Goal: Obtain resource: Obtain resource

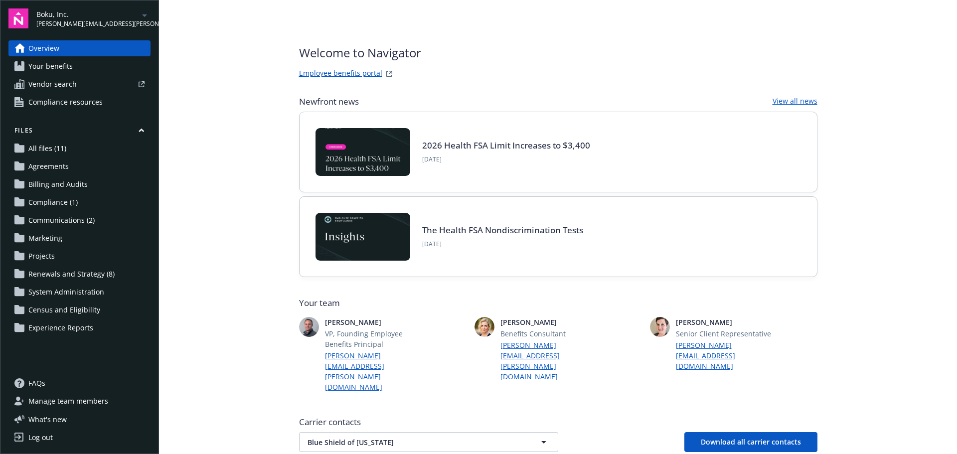
click at [54, 274] on span "Renewals and Strategy (8)" at bounding box center [71, 274] width 86 height 16
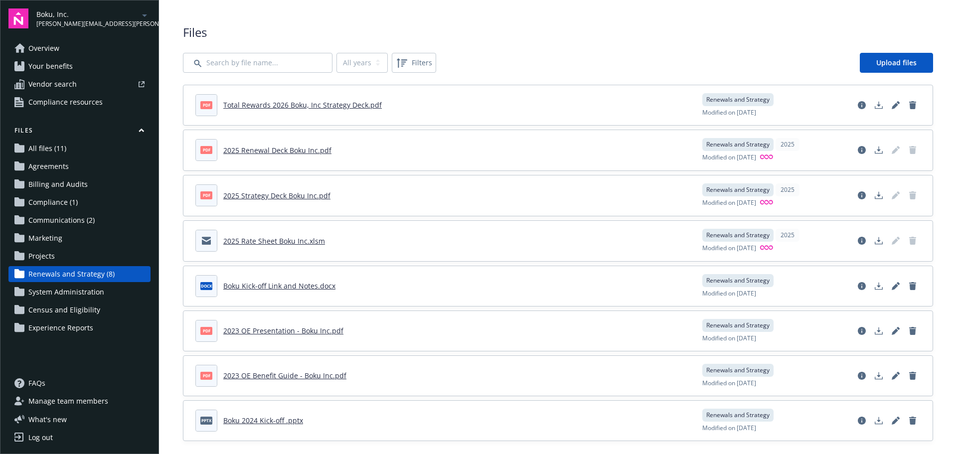
click at [272, 149] on link "2025 Renewal Deck Boku Inc.pdf" at bounding box center [277, 150] width 108 height 9
click at [276, 106] on link "Total Rewards 2026 Boku, Inc Strategy Deck.pdf" at bounding box center [302, 104] width 158 height 9
click at [59, 44] on link "Overview" at bounding box center [79, 48] width 142 height 16
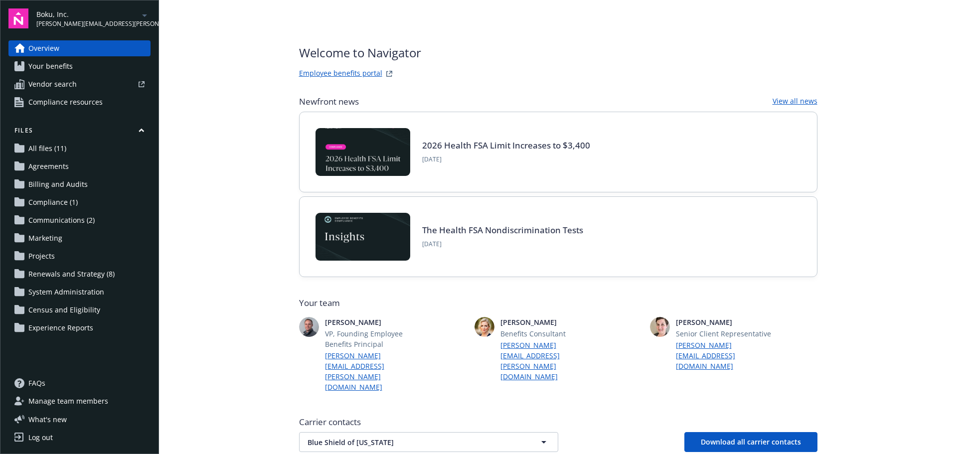
click at [67, 269] on span "Renewals and Strategy (8)" at bounding box center [71, 274] width 86 height 16
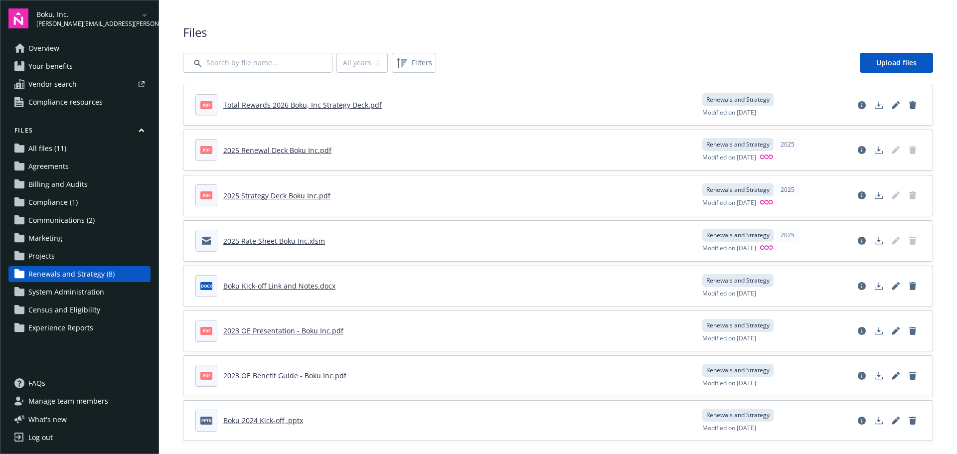
click at [285, 108] on link "Total Rewards 2026 Boku, Inc Strategy Deck.pdf" at bounding box center [302, 104] width 158 height 9
click at [59, 44] on link "Overview" at bounding box center [79, 48] width 142 height 16
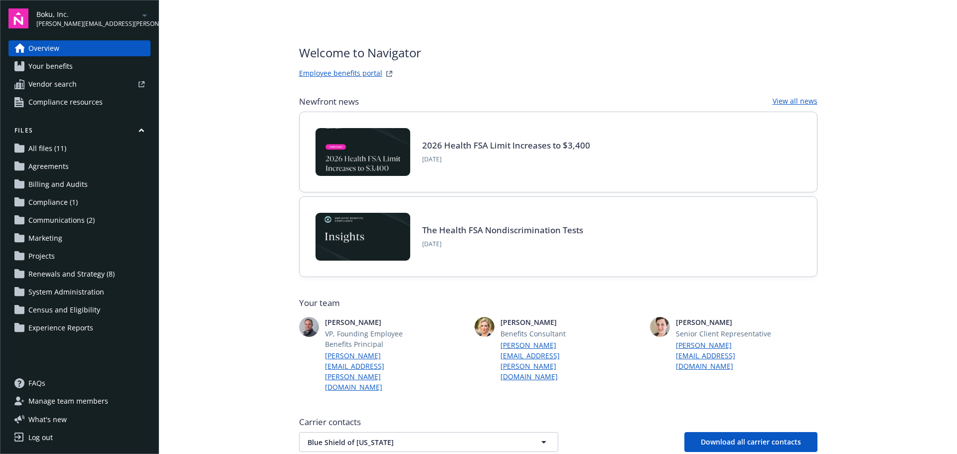
click at [41, 64] on span "Your benefits" at bounding box center [50, 66] width 44 height 16
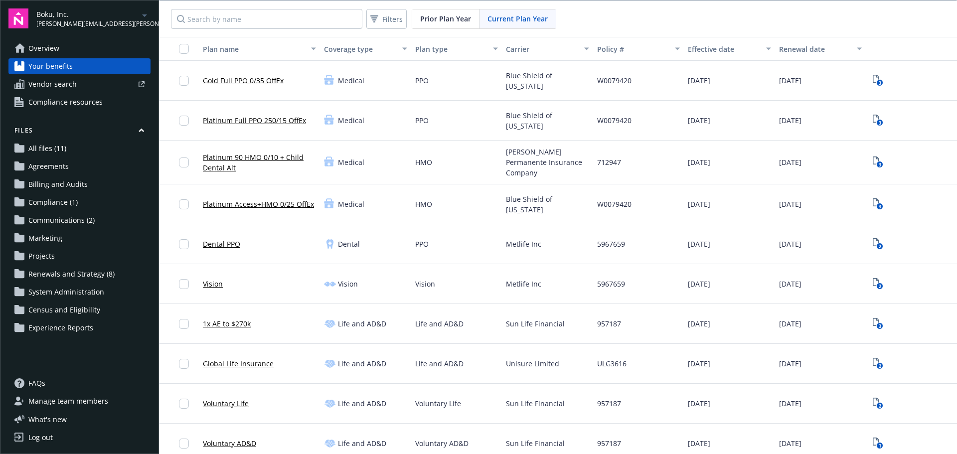
click at [40, 50] on span "Overview" at bounding box center [43, 48] width 31 height 16
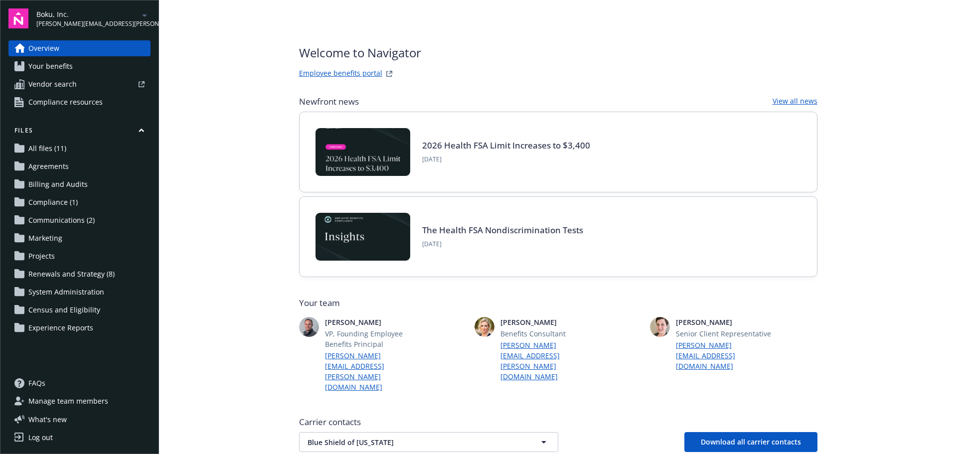
click at [65, 273] on span "Renewals and Strategy (8)" at bounding box center [71, 274] width 86 height 16
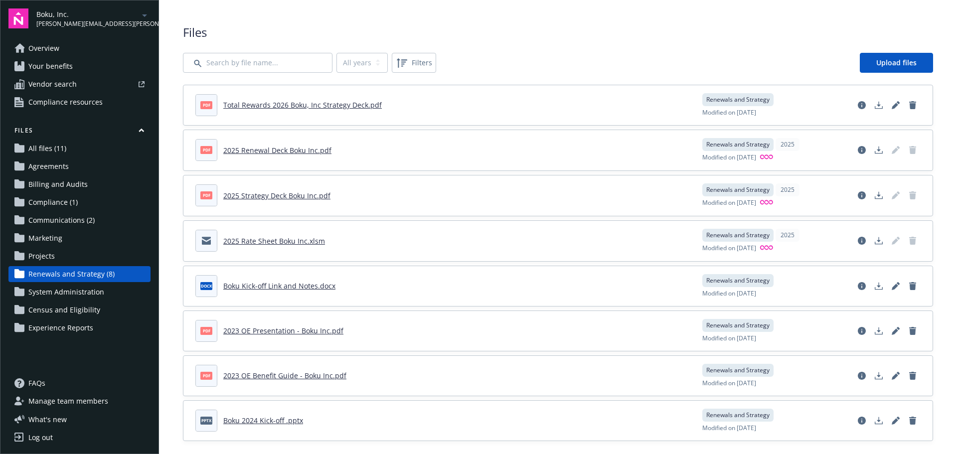
click at [332, 108] on link "Total Rewards 2026 Boku, Inc Strategy Deck.pdf" at bounding box center [302, 104] width 158 height 9
click at [69, 49] on link "Overview" at bounding box center [79, 48] width 142 height 16
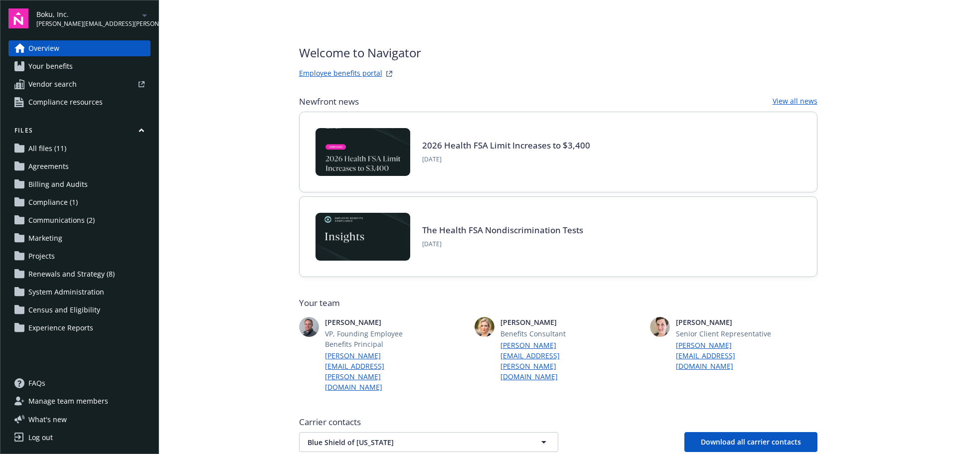
click at [61, 105] on span "Compliance resources" at bounding box center [65, 102] width 74 height 16
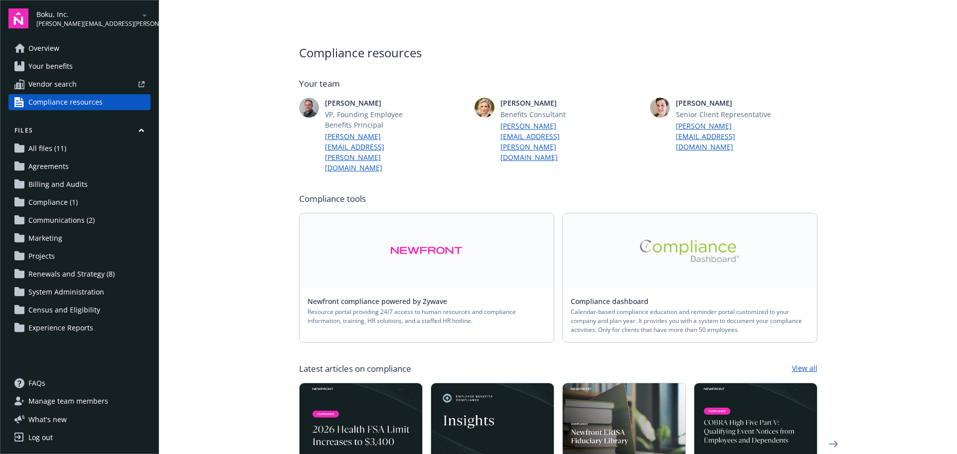
click at [66, 61] on span "Your benefits" at bounding box center [50, 66] width 44 height 16
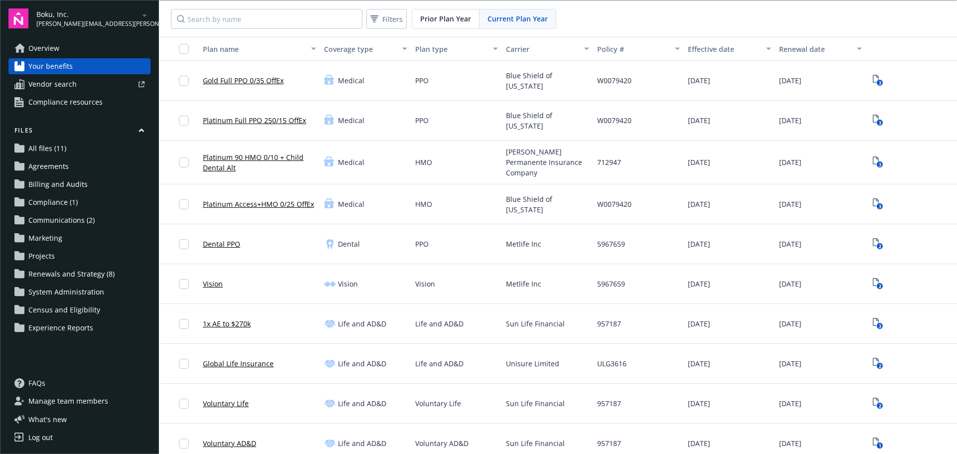
click at [55, 45] on span "Overview" at bounding box center [43, 48] width 31 height 16
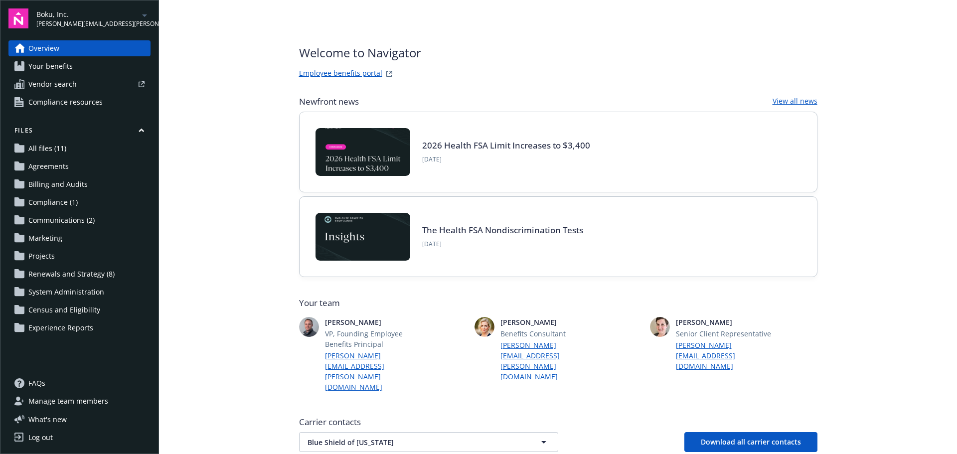
click at [114, 17] on span "Boku, Inc." at bounding box center [87, 14] width 102 height 10
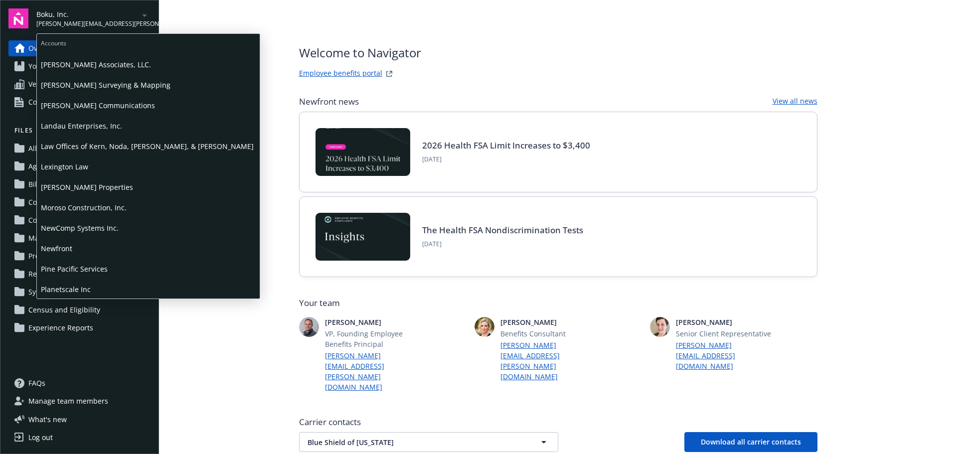
scroll to position [299, 0]
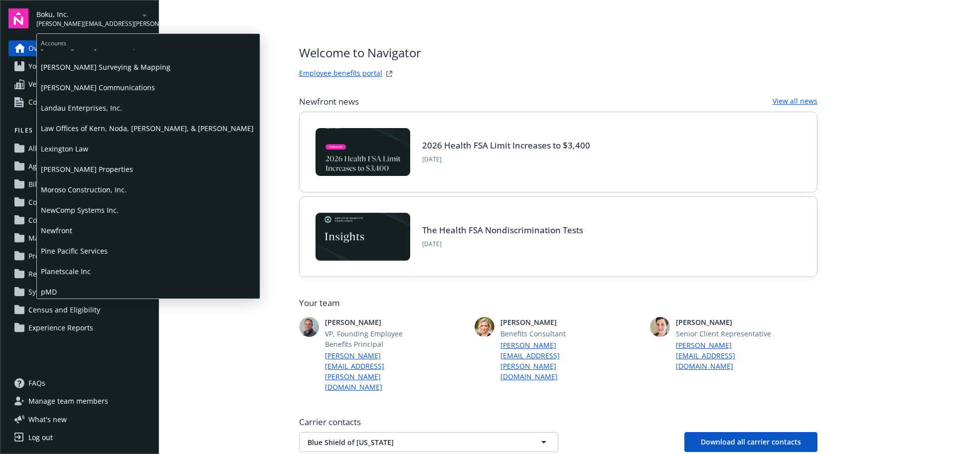
click at [76, 204] on span "NewComp Systems Inc." at bounding box center [148, 210] width 215 height 20
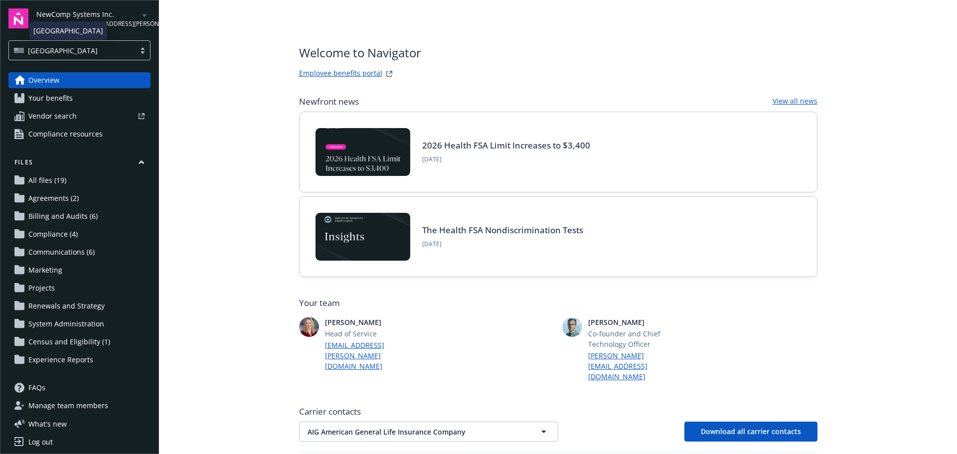
click at [113, 47] on div "USA" at bounding box center [72, 50] width 116 height 10
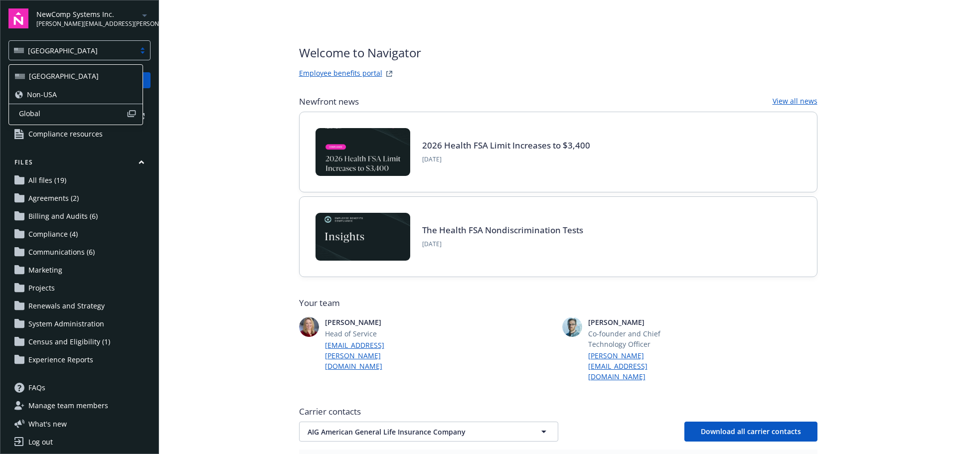
click at [51, 90] on span "Non-USA" at bounding box center [42, 94] width 30 height 10
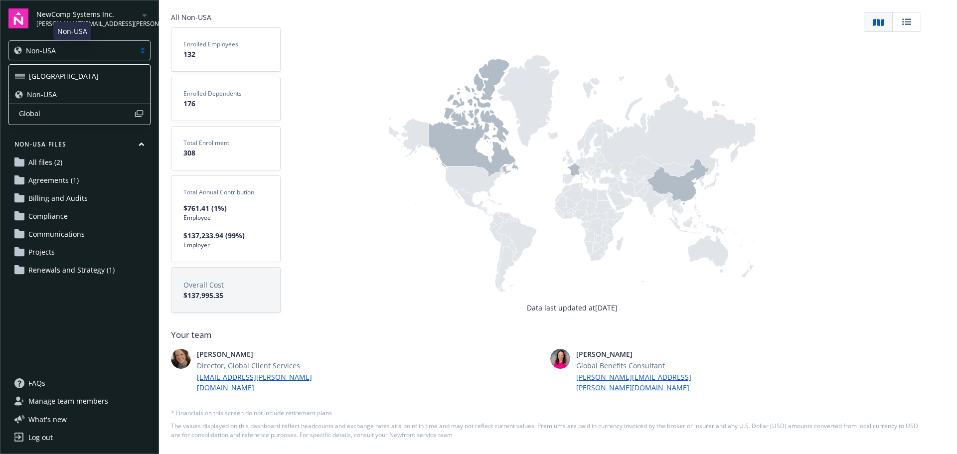
click at [75, 46] on div "Non-USA" at bounding box center [72, 50] width 116 height 10
click at [37, 118] on span "Global" at bounding box center [76, 113] width 115 height 10
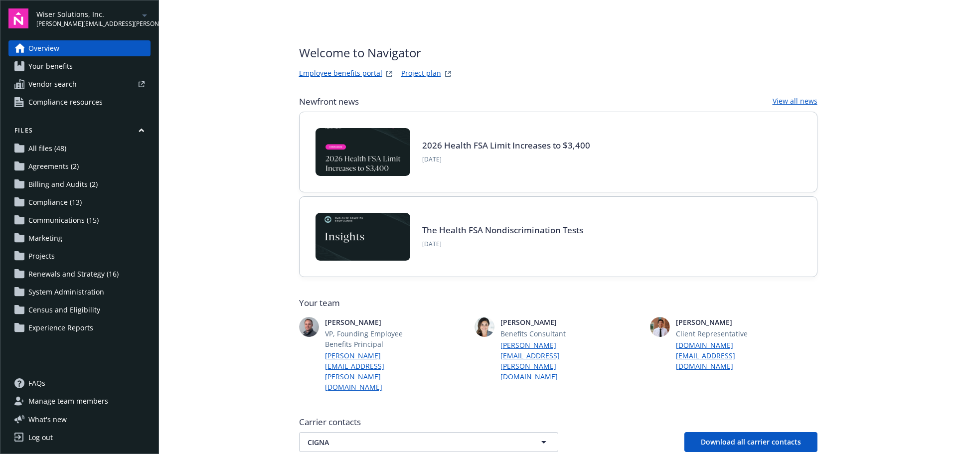
click at [103, 19] on span "[PERSON_NAME][EMAIL_ADDRESS][PERSON_NAME][DOMAIN_NAME]" at bounding box center [87, 23] width 102 height 9
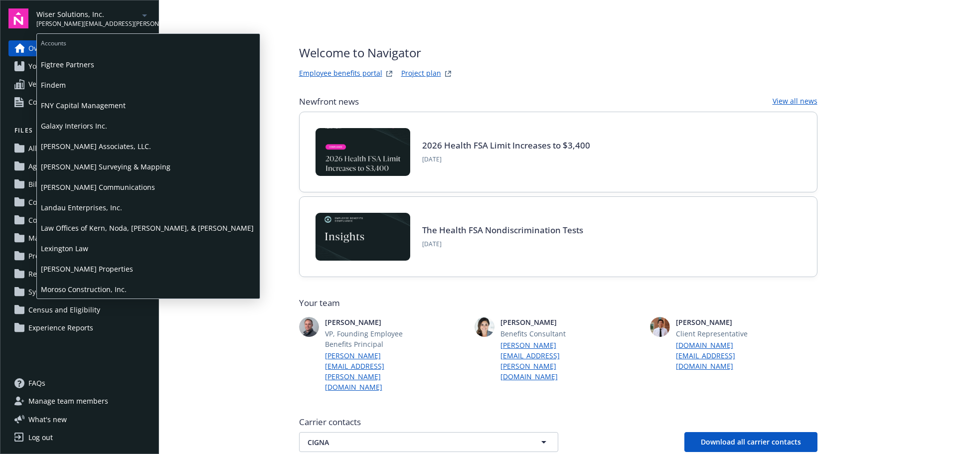
scroll to position [249, 0]
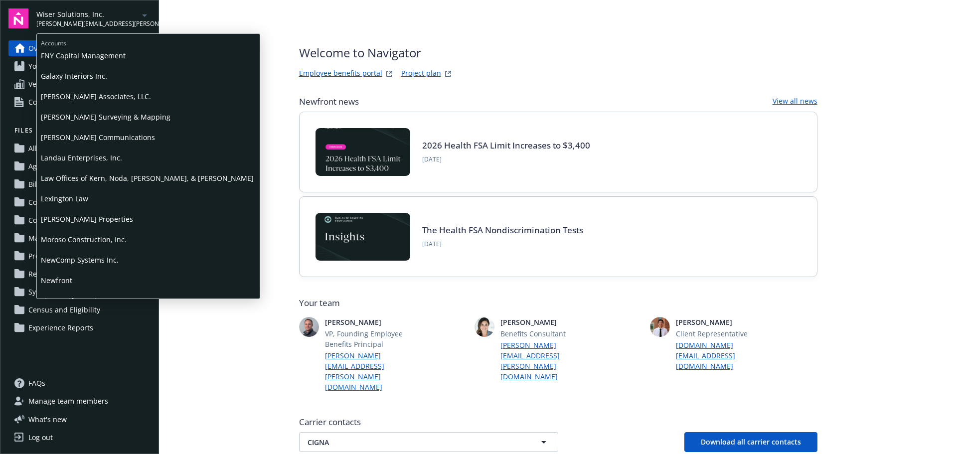
click at [83, 258] on span "NewComp Systems Inc." at bounding box center [148, 260] width 215 height 20
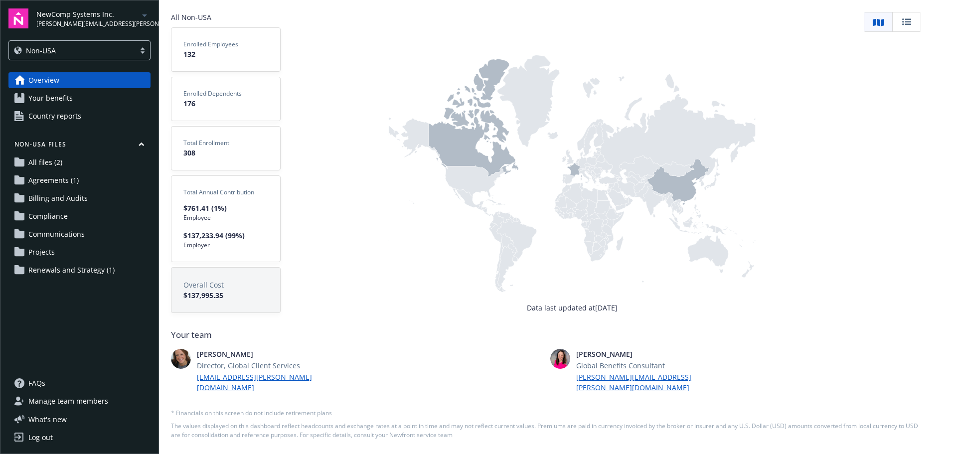
click at [108, 11] on span "NewComp Systems Inc." at bounding box center [87, 14] width 102 height 10
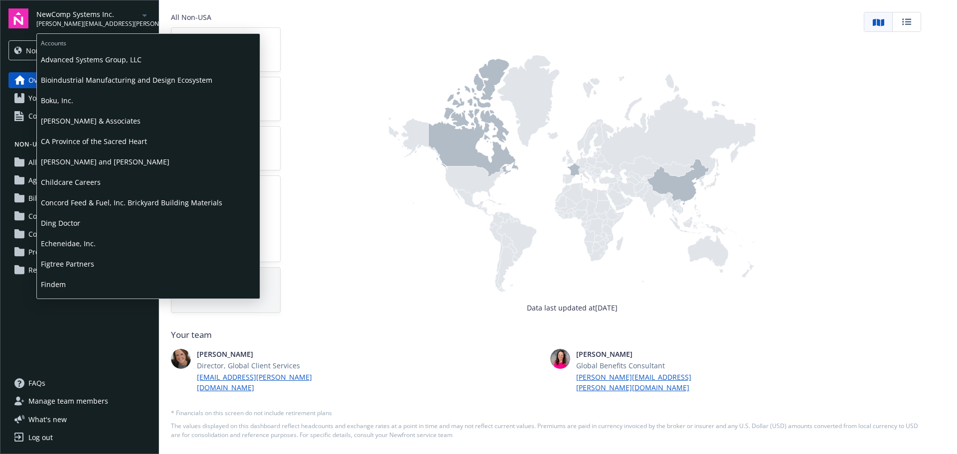
click at [71, 100] on span "Boku, Inc." at bounding box center [148, 100] width 215 height 20
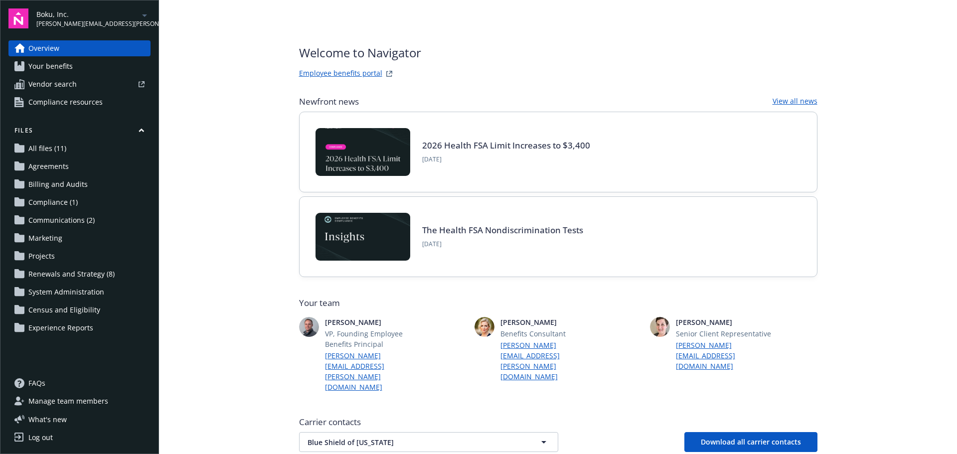
click at [58, 274] on span "Renewals and Strategy (8)" at bounding box center [71, 274] width 86 height 16
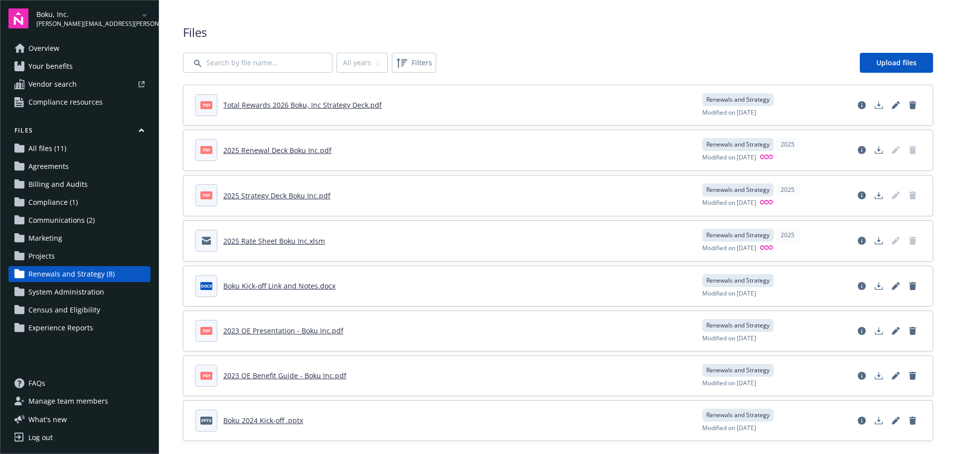
click at [279, 153] on link "2025 Renewal Deck Boku Inc.pdf" at bounding box center [277, 150] width 108 height 9
click at [48, 46] on span "Overview" at bounding box center [43, 48] width 31 height 16
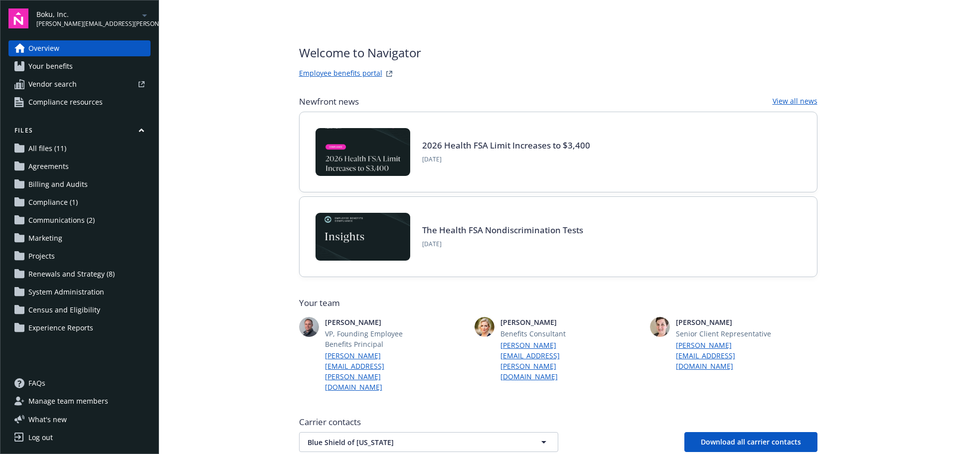
click at [327, 73] on link "Employee benefits portal" at bounding box center [340, 74] width 83 height 12
